Goal: Check status: Check status

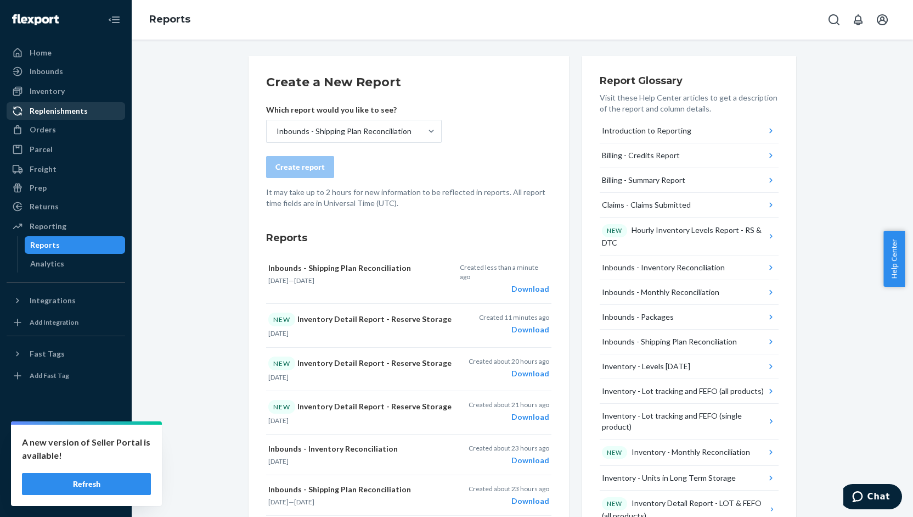
click at [59, 111] on div "Replenishments" at bounding box center [59, 110] width 58 height 11
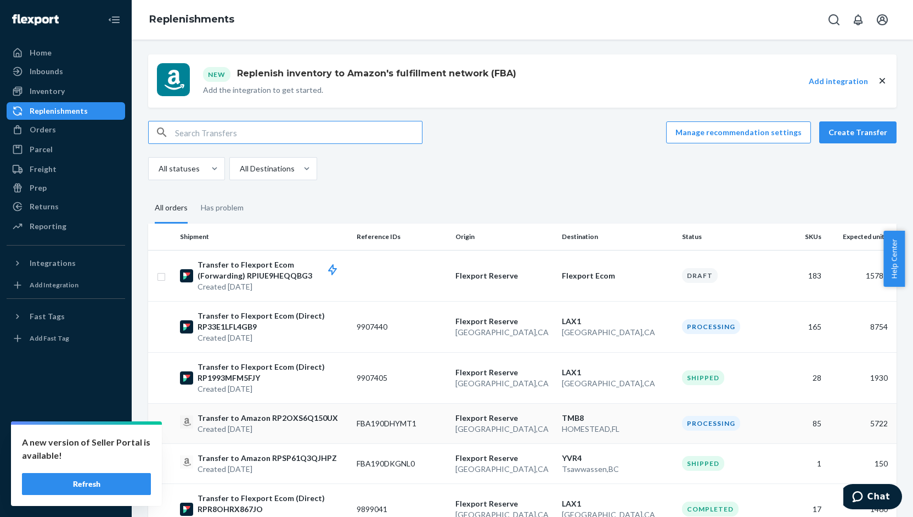
scroll to position [81, 0]
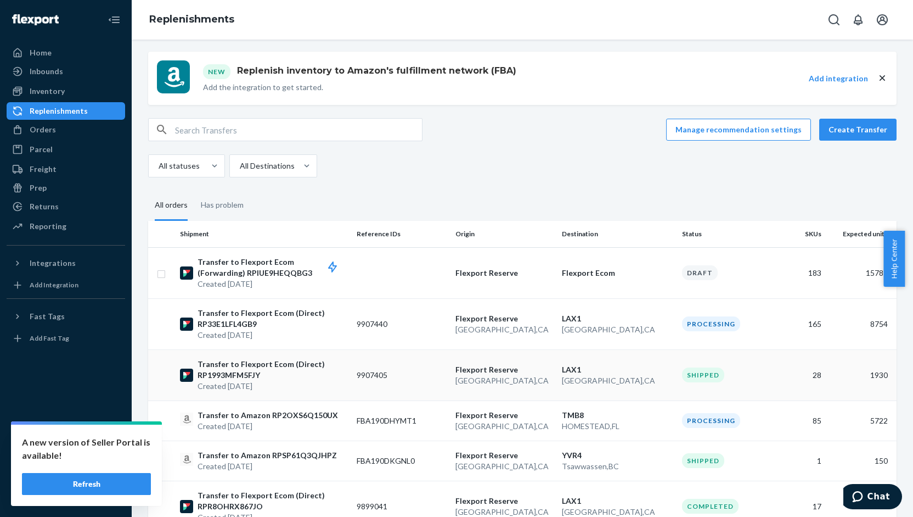
click at [577, 364] on p "LAX1" at bounding box center [617, 369] width 111 height 11
